Goal: Task Accomplishment & Management: Manage account settings

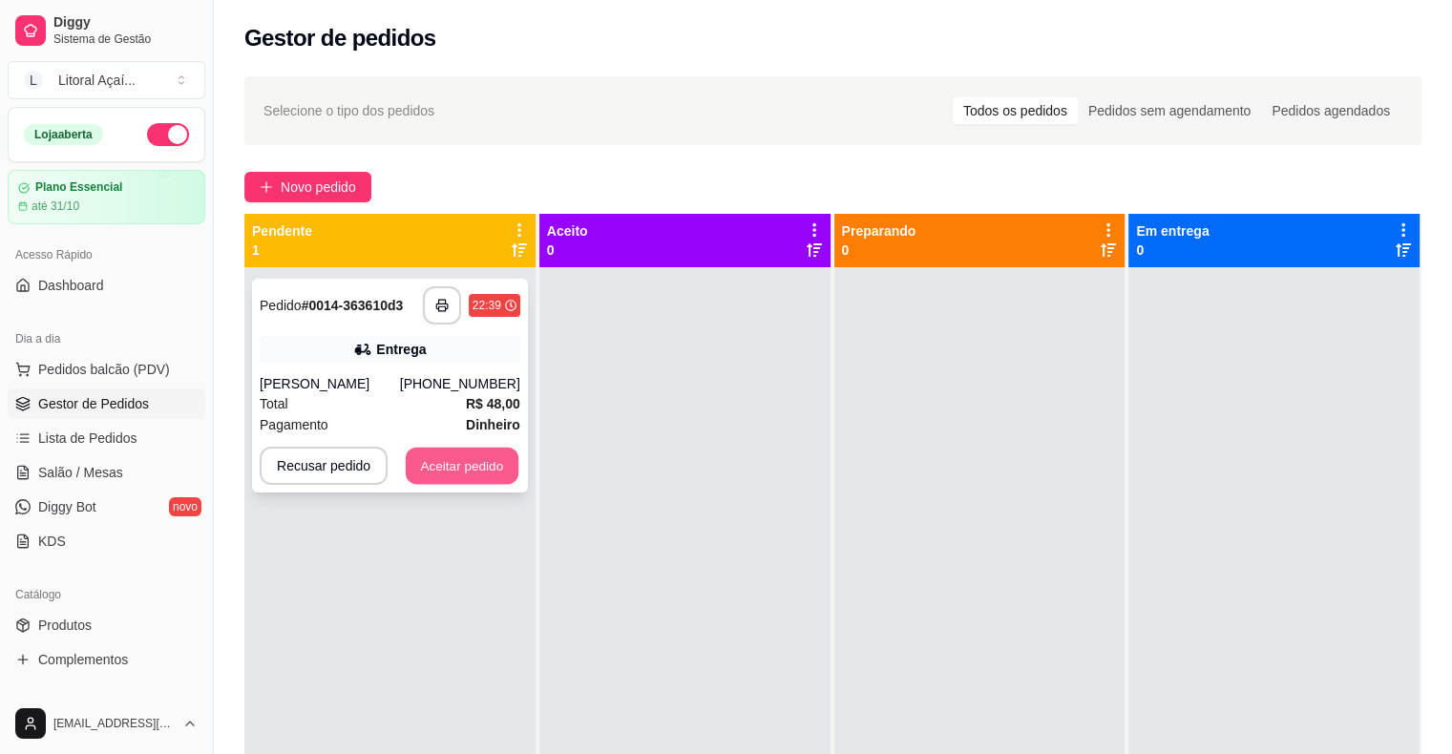
click at [489, 476] on button "Aceitar pedido" at bounding box center [462, 466] width 113 height 37
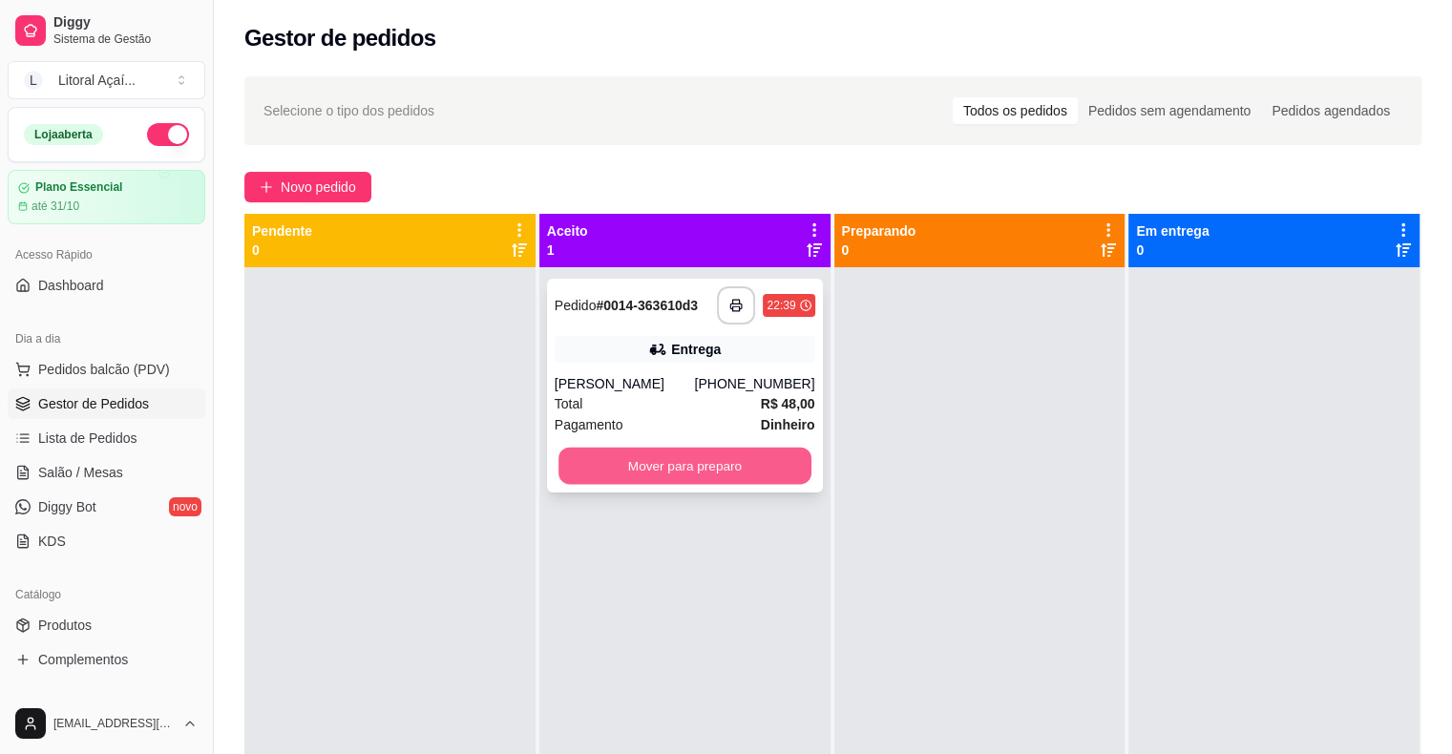
click at [772, 464] on button "Mover para preparo" at bounding box center [685, 466] width 253 height 37
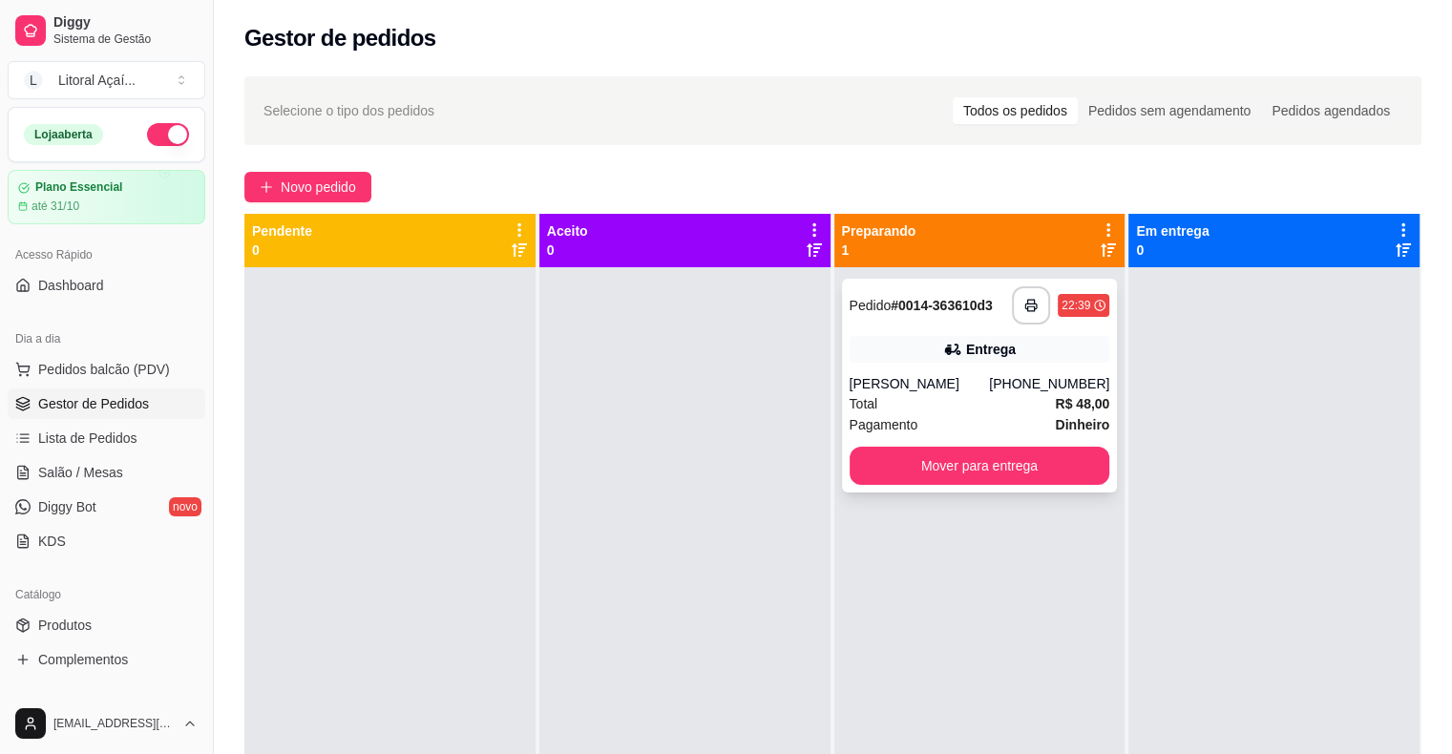
click at [869, 378] on div "[PERSON_NAME]" at bounding box center [920, 383] width 140 height 19
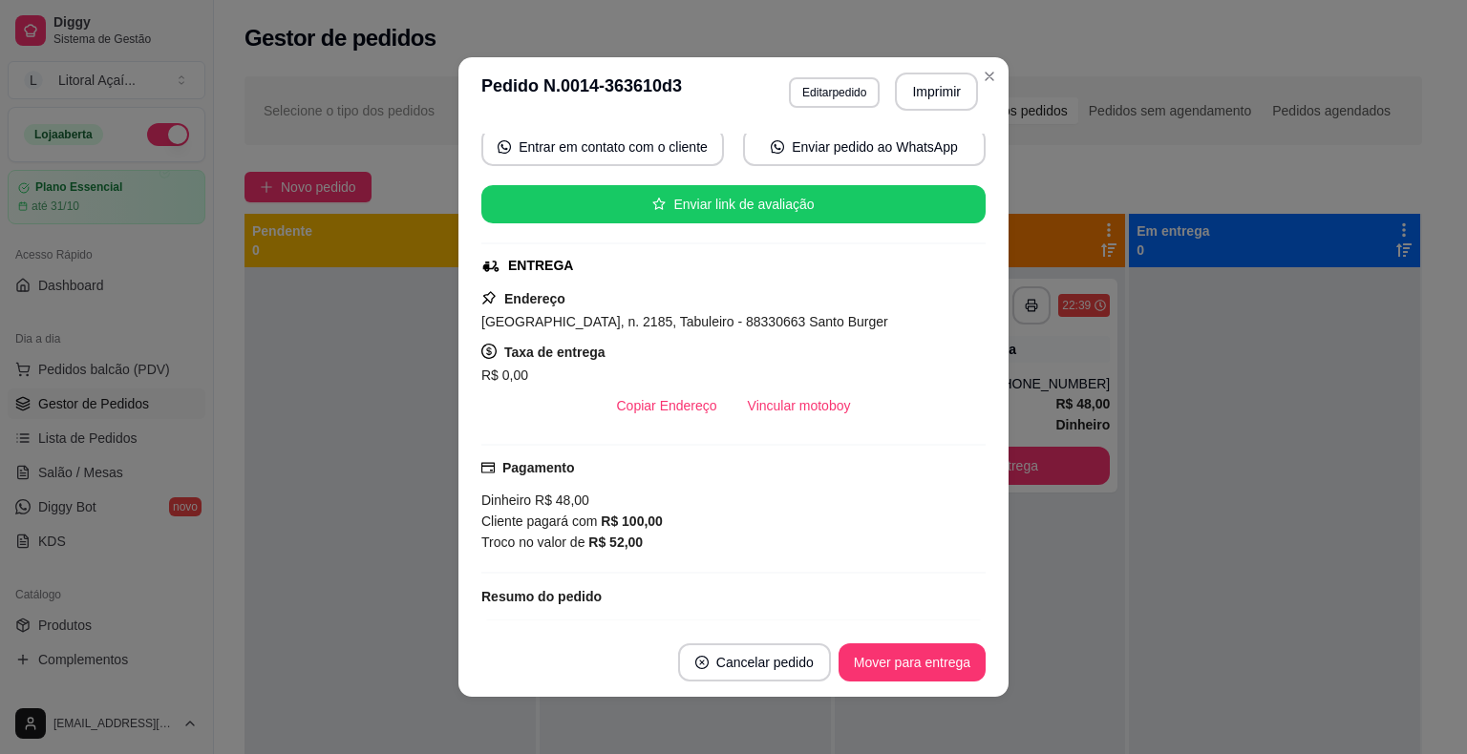
scroll to position [424, 0]
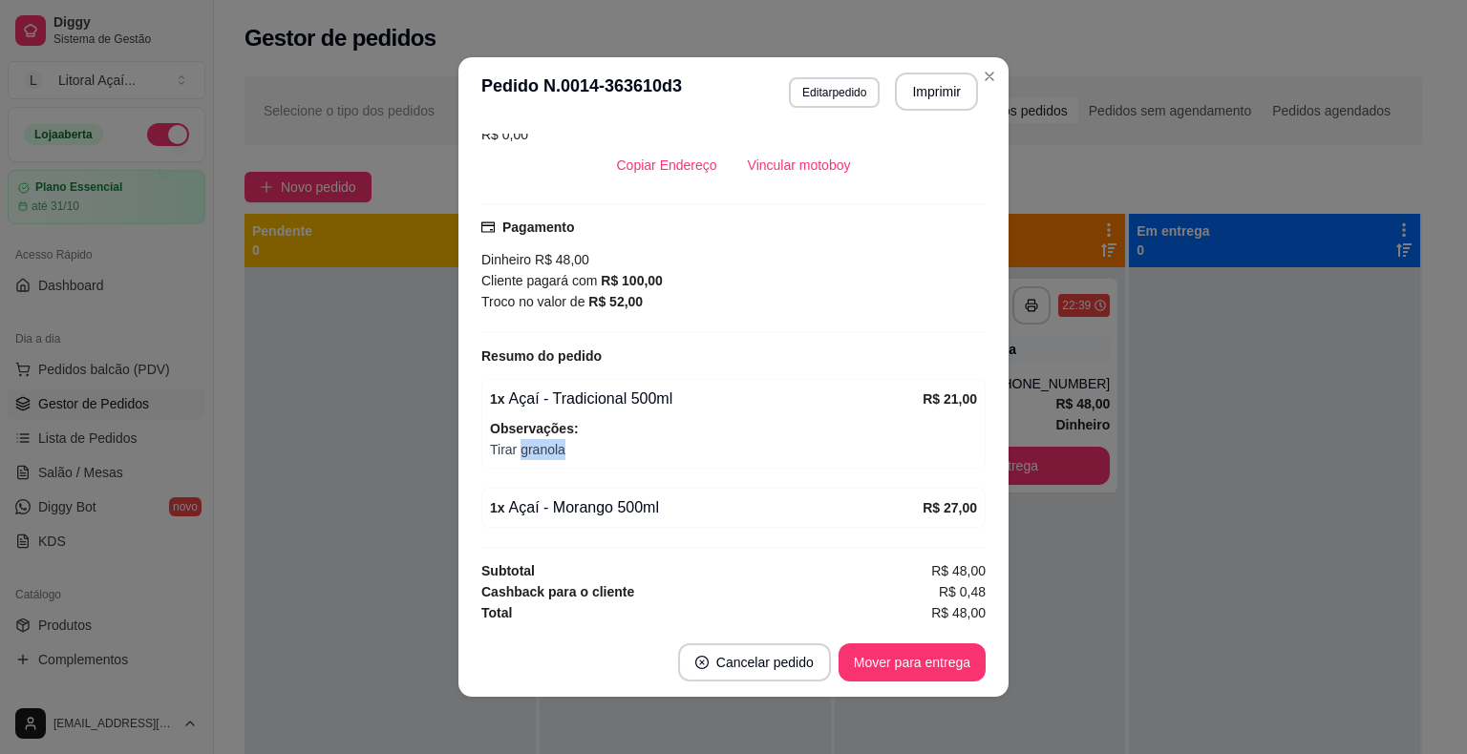
drag, startPoint x: 516, startPoint y: 454, endPoint x: 601, endPoint y: 458, distance: 85.1
click at [601, 458] on div "1 x Açaí - Tradicional 500ml R$ 21,00 Observações: Tirar granola" at bounding box center [733, 424] width 504 height 90
drag, startPoint x: 534, startPoint y: 515, endPoint x: 655, endPoint y: 502, distance: 121.9
click at [655, 502] on div "1 x Açaí - Morango 500ml" at bounding box center [706, 507] width 433 height 23
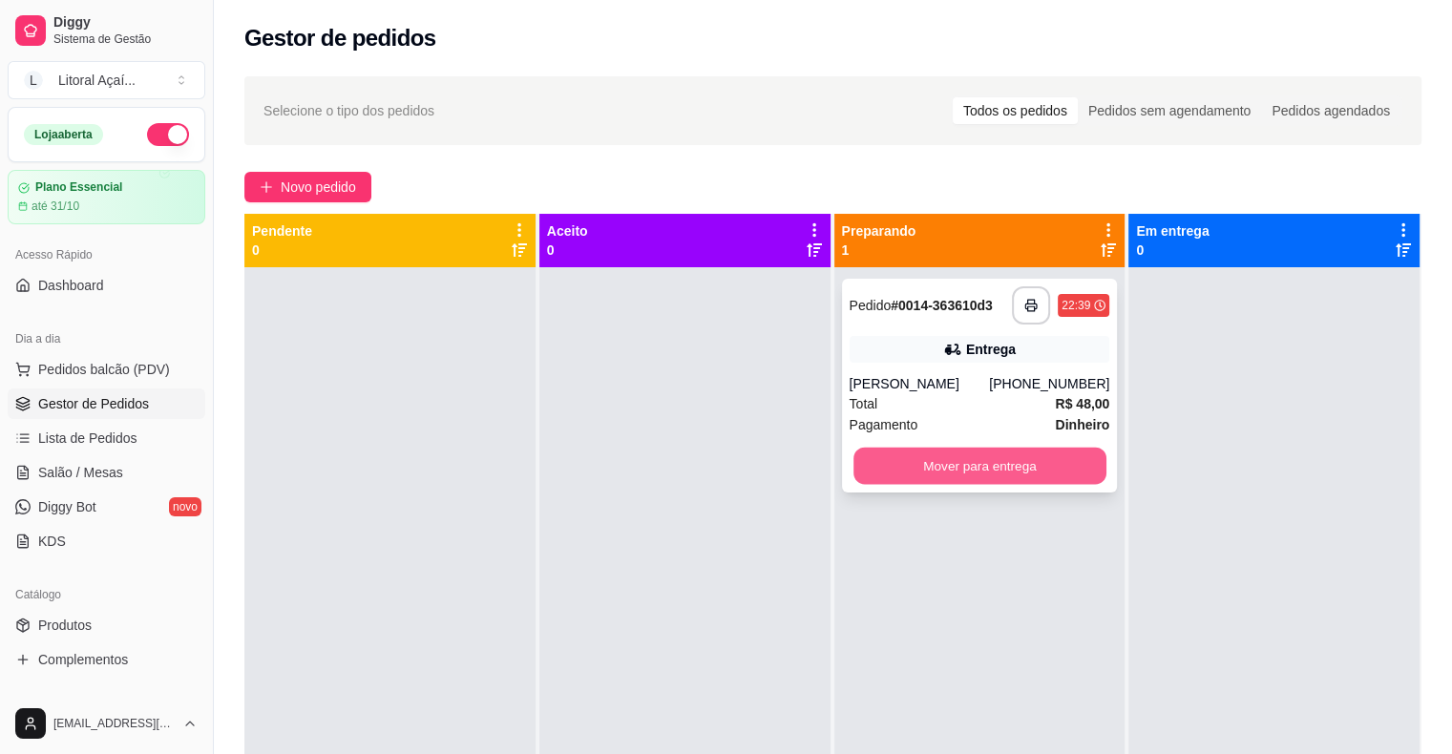
click at [980, 471] on button "Mover para entrega" at bounding box center [980, 466] width 253 height 37
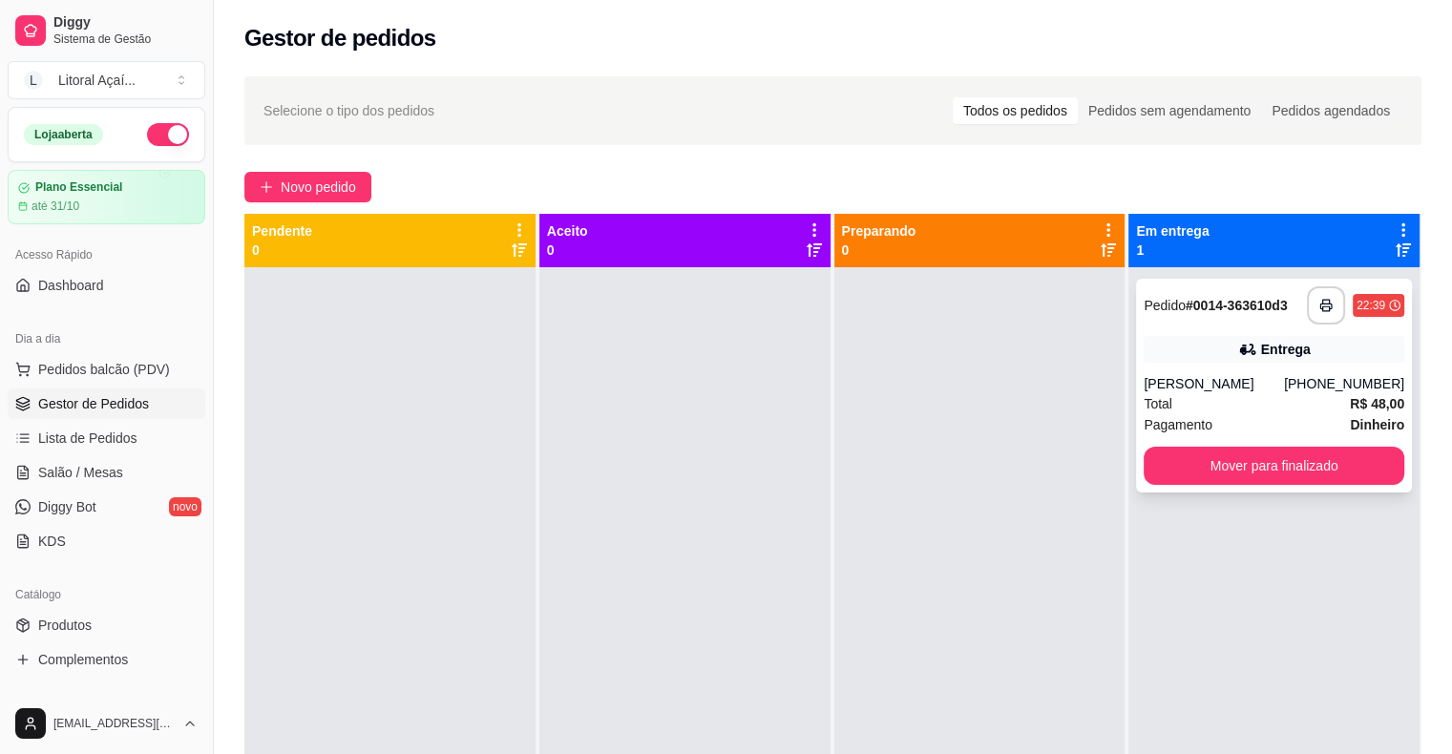
click at [1340, 445] on div "**********" at bounding box center [1274, 386] width 276 height 214
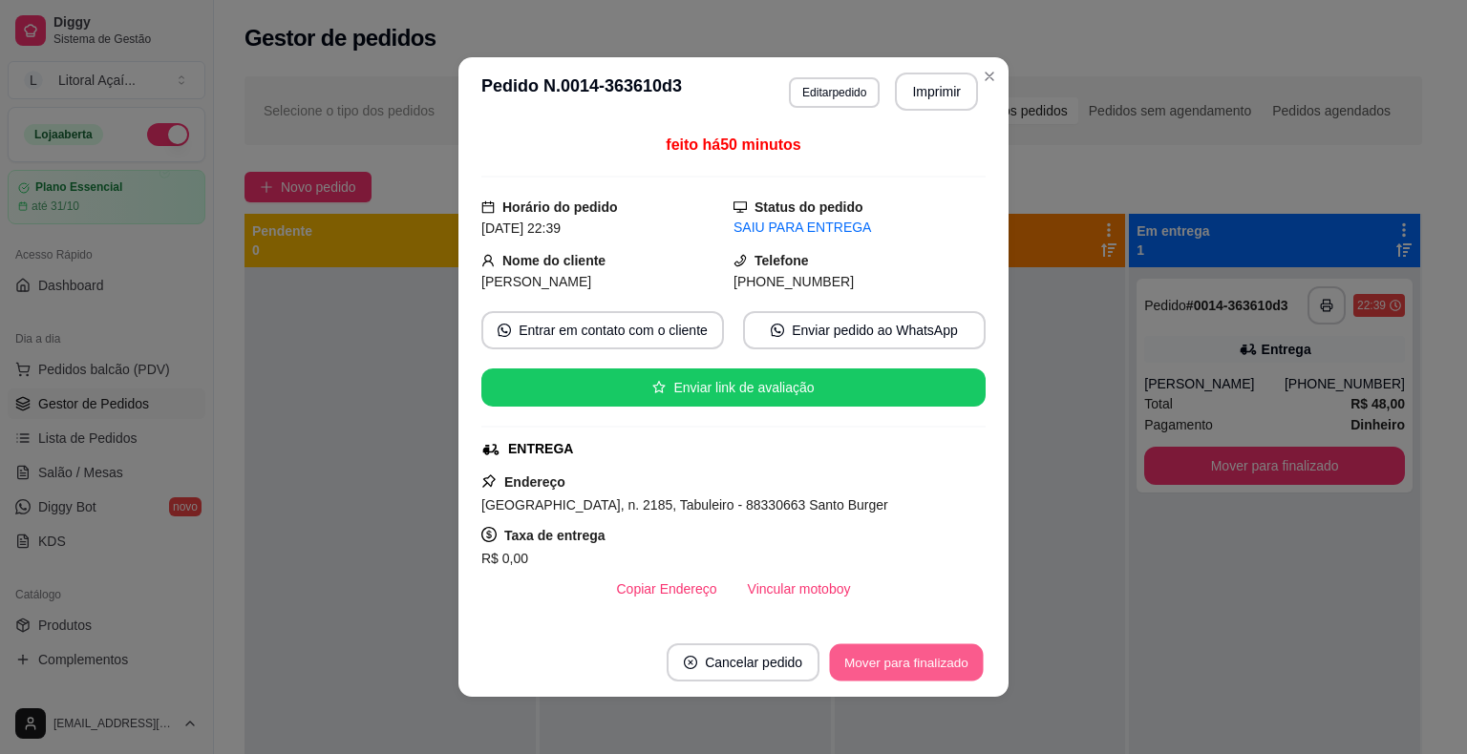
click at [877, 670] on button "Mover para finalizado" at bounding box center [907, 662] width 154 height 37
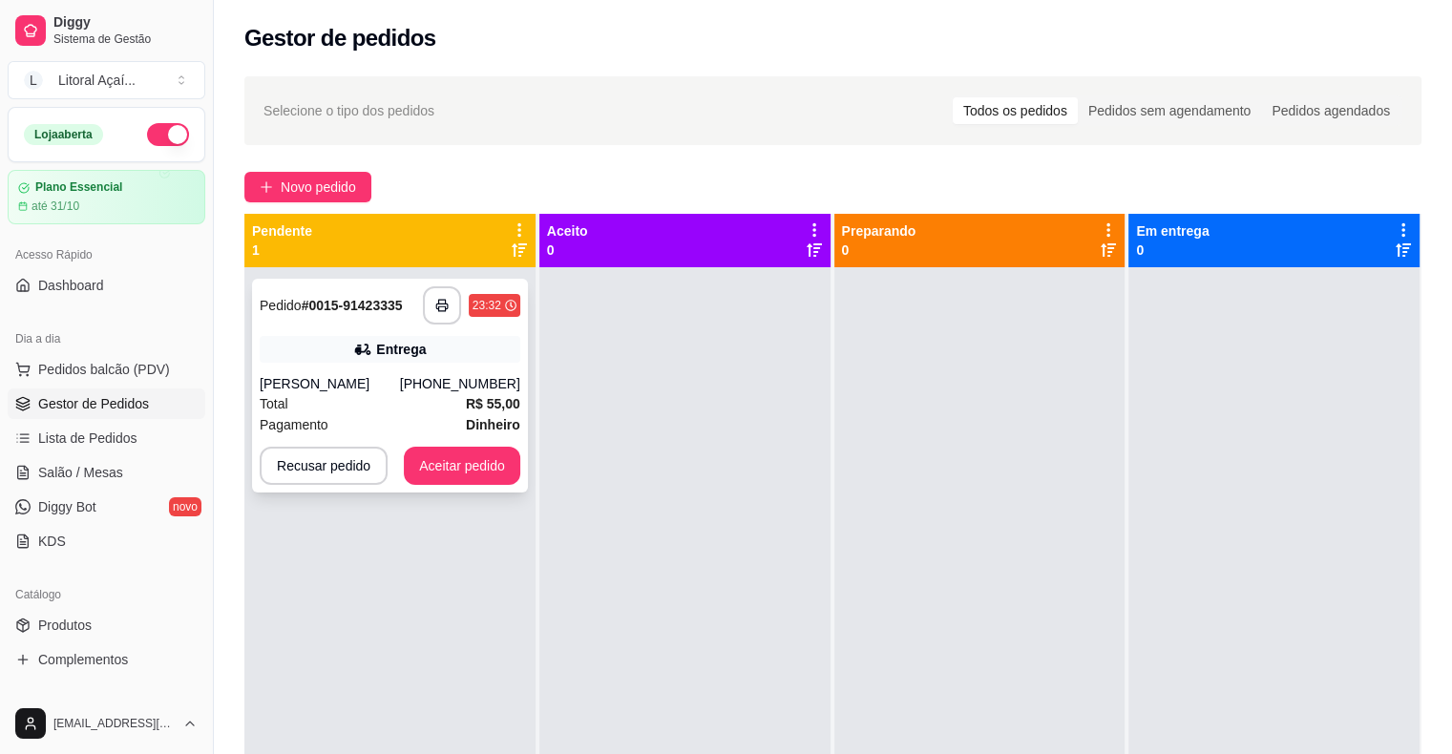
click at [434, 407] on div "Total R$ 55,00" at bounding box center [390, 403] width 261 height 21
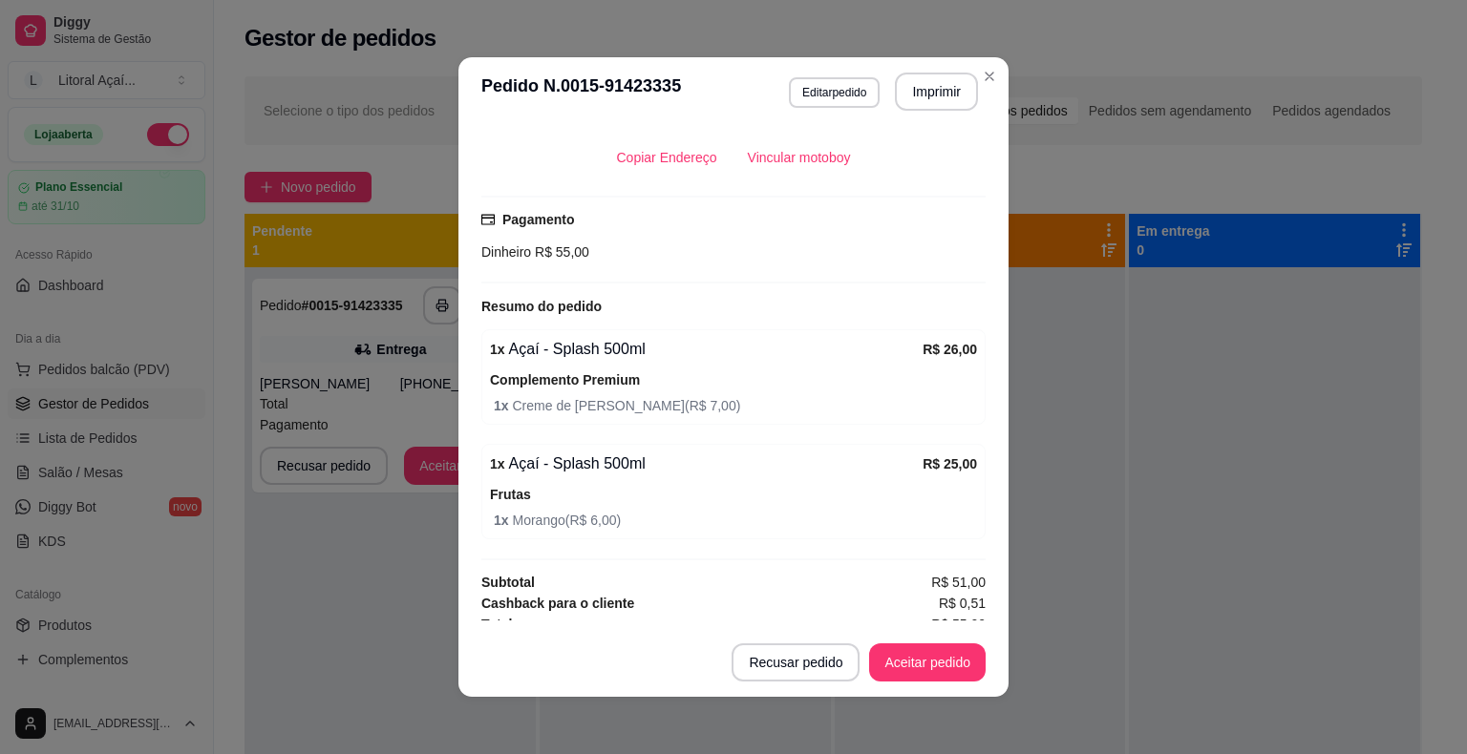
scroll to position [443, 0]
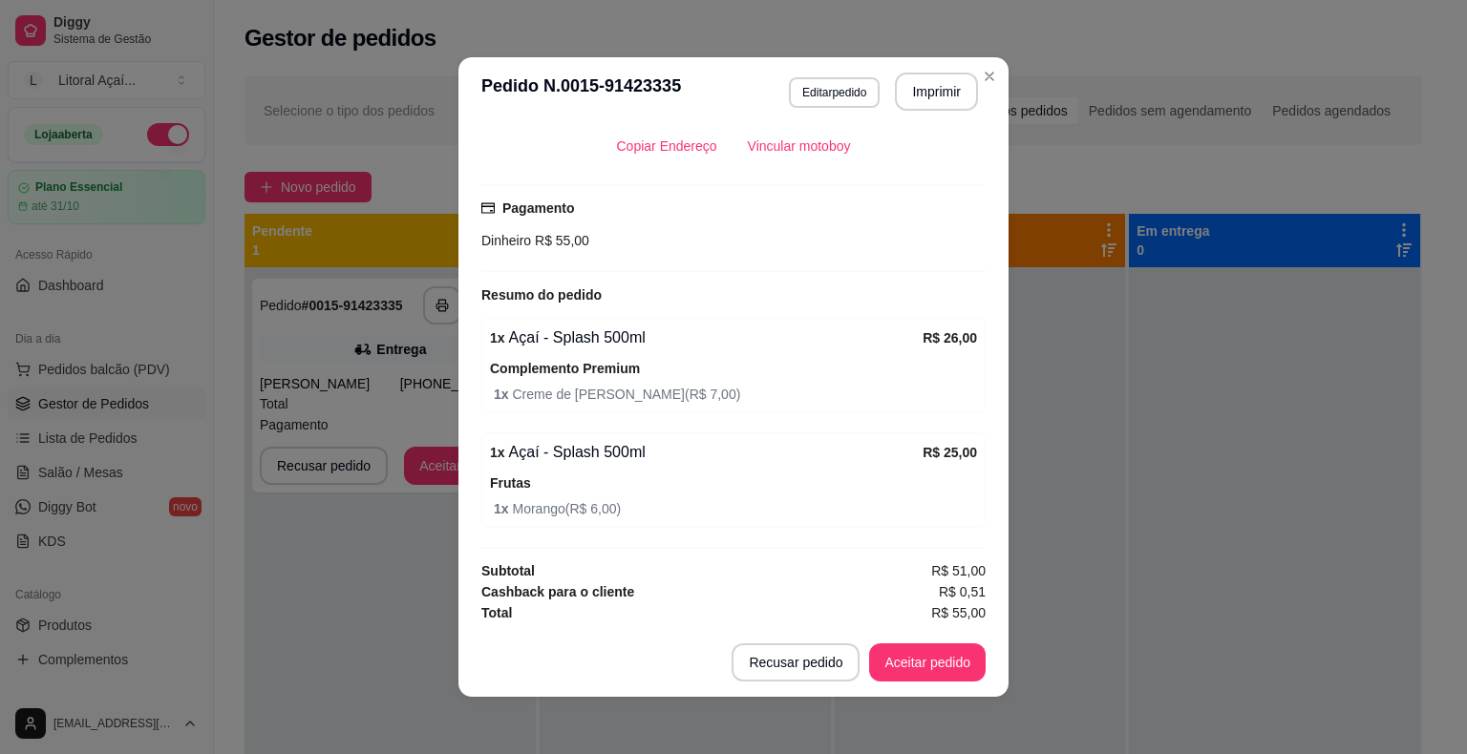
click at [577, 362] on strong "Complemento Premium" at bounding box center [565, 368] width 150 height 15
click at [719, 305] on div "feito há 0 minutos Horário do pedido [DATE] 23:32 Status do pedido ESPERANDO AC…" at bounding box center [733, 377] width 504 height 487
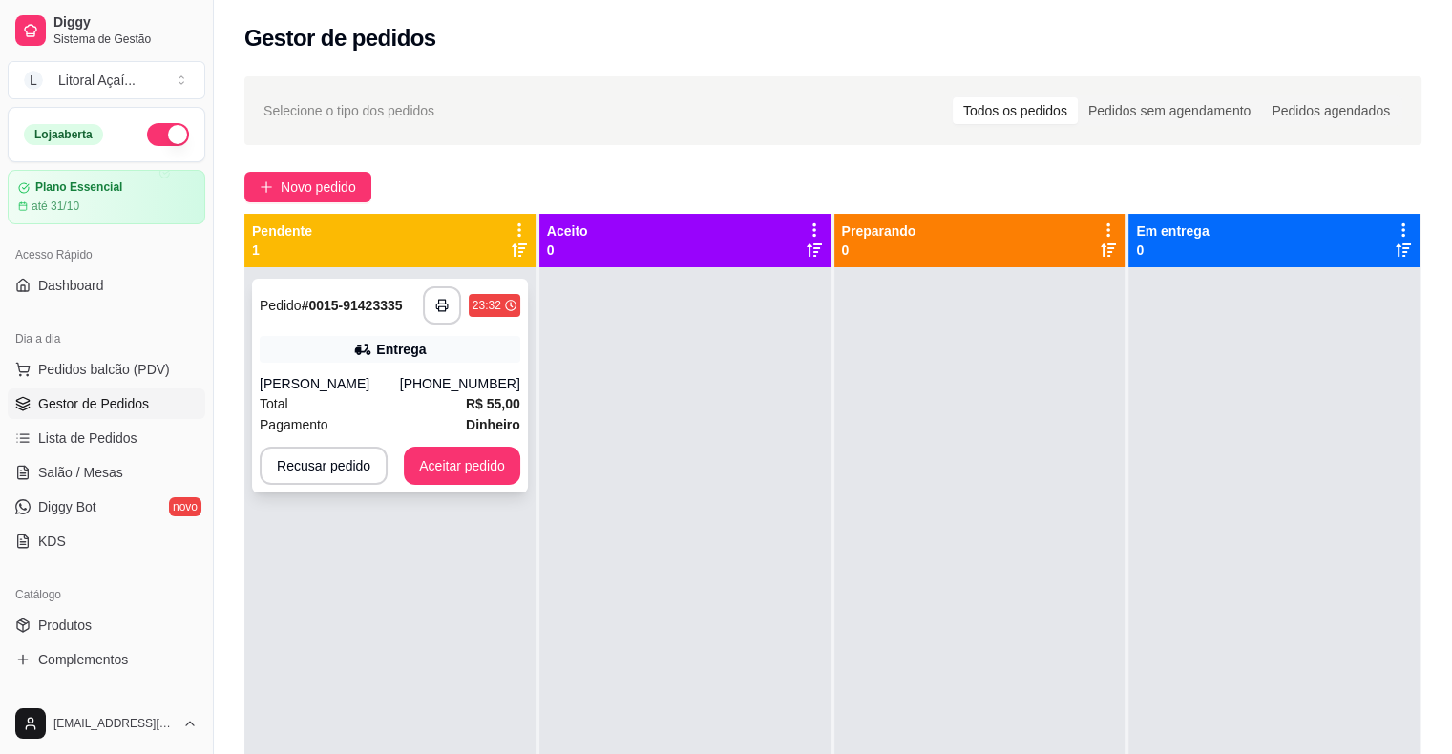
click at [348, 408] on div "Total R$ 55,00" at bounding box center [390, 403] width 261 height 21
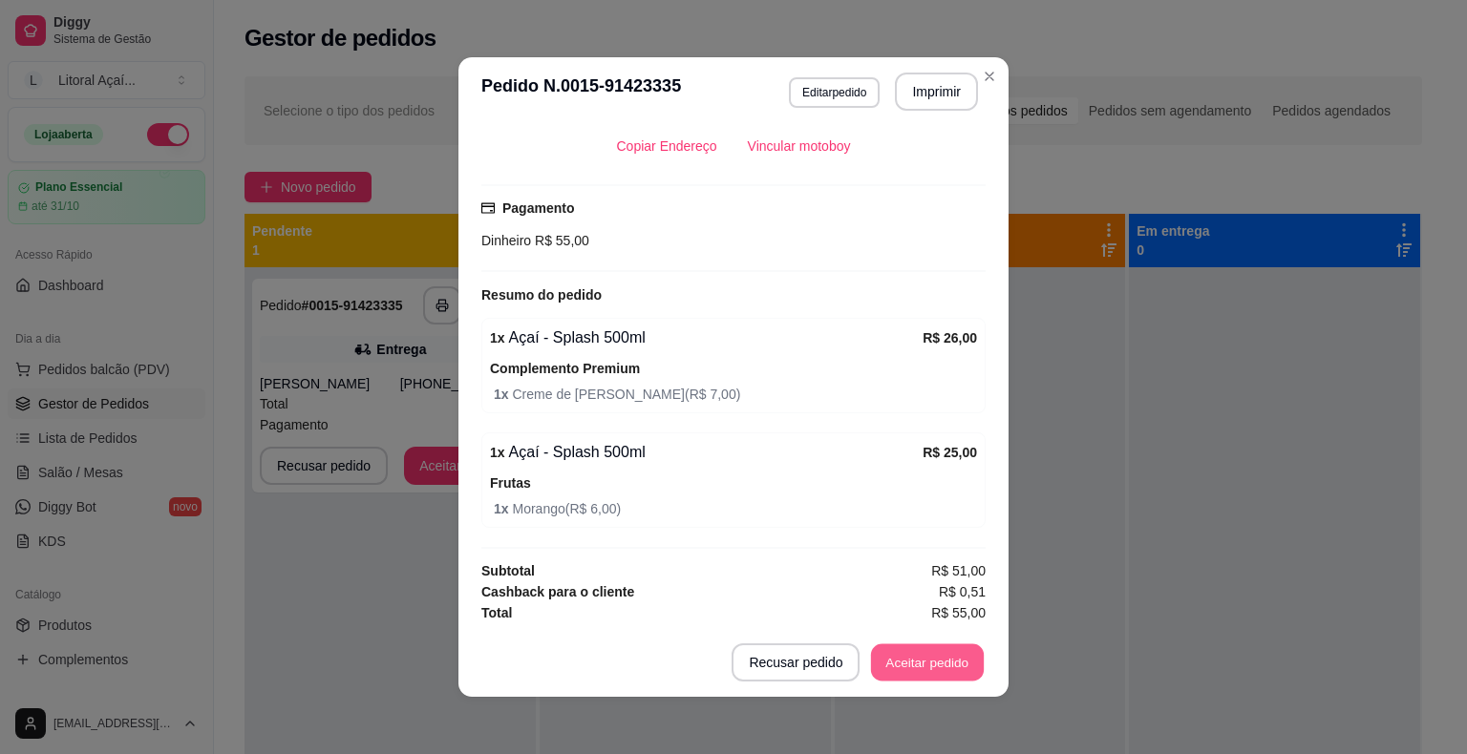
click at [905, 655] on button "Aceitar pedido" at bounding box center [927, 662] width 113 height 37
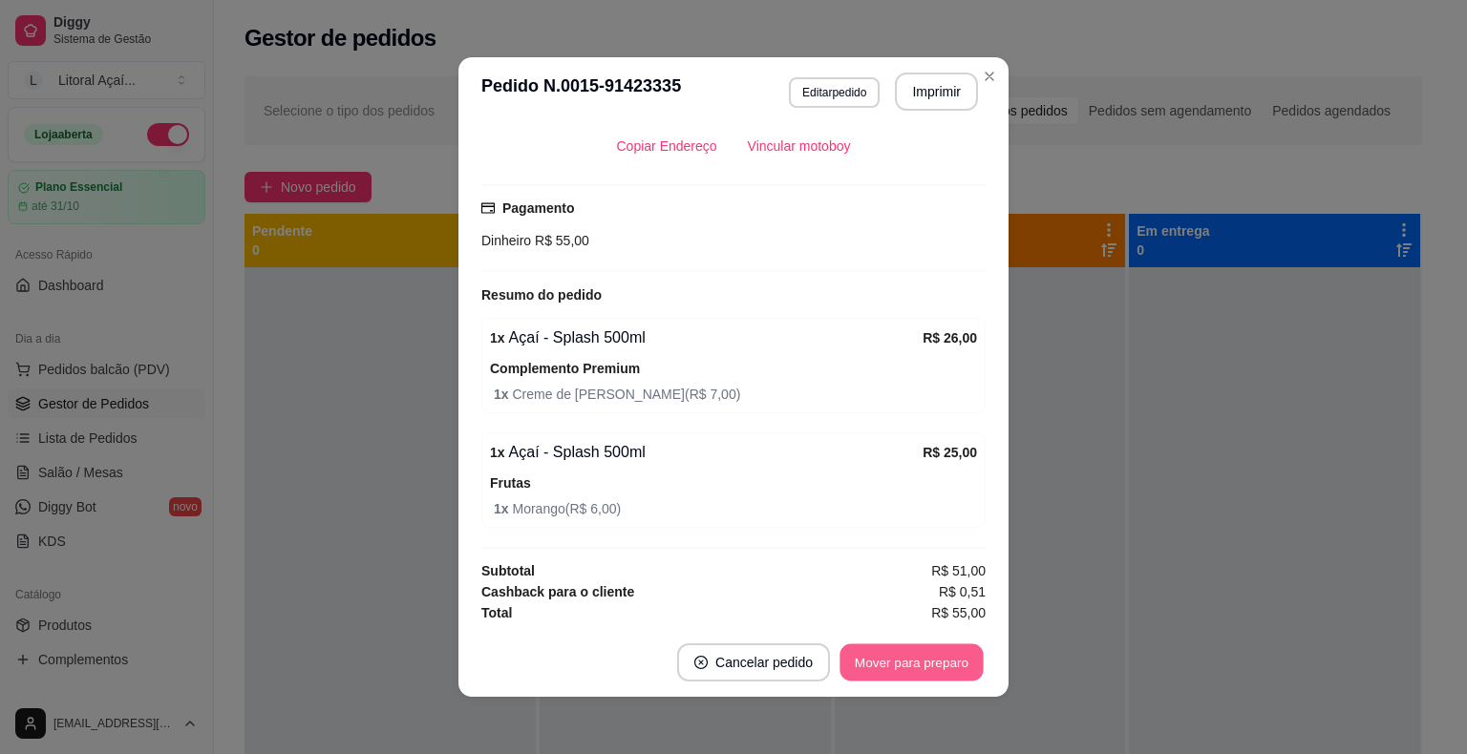
click at [905, 655] on button "Mover para preparo" at bounding box center [910, 662] width 143 height 37
